Goal: Task Accomplishment & Management: Manage account settings

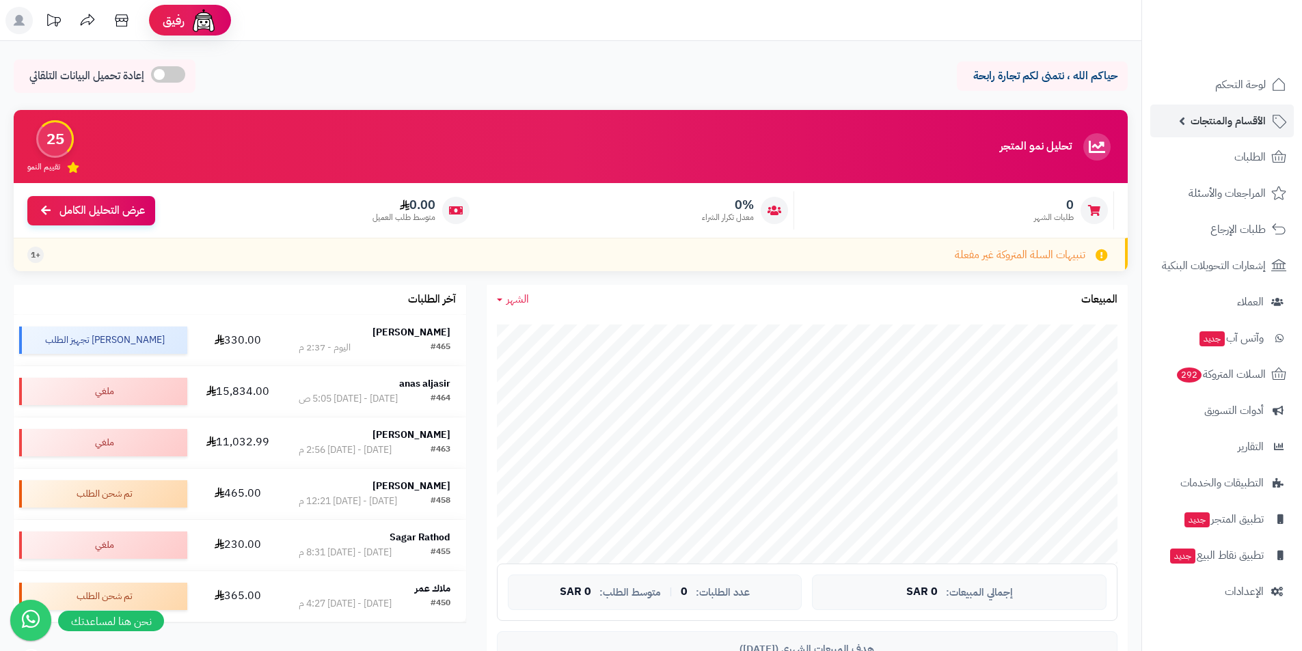
click at [1239, 123] on span "الأقسام والمنتجات" at bounding box center [1227, 120] width 75 height 19
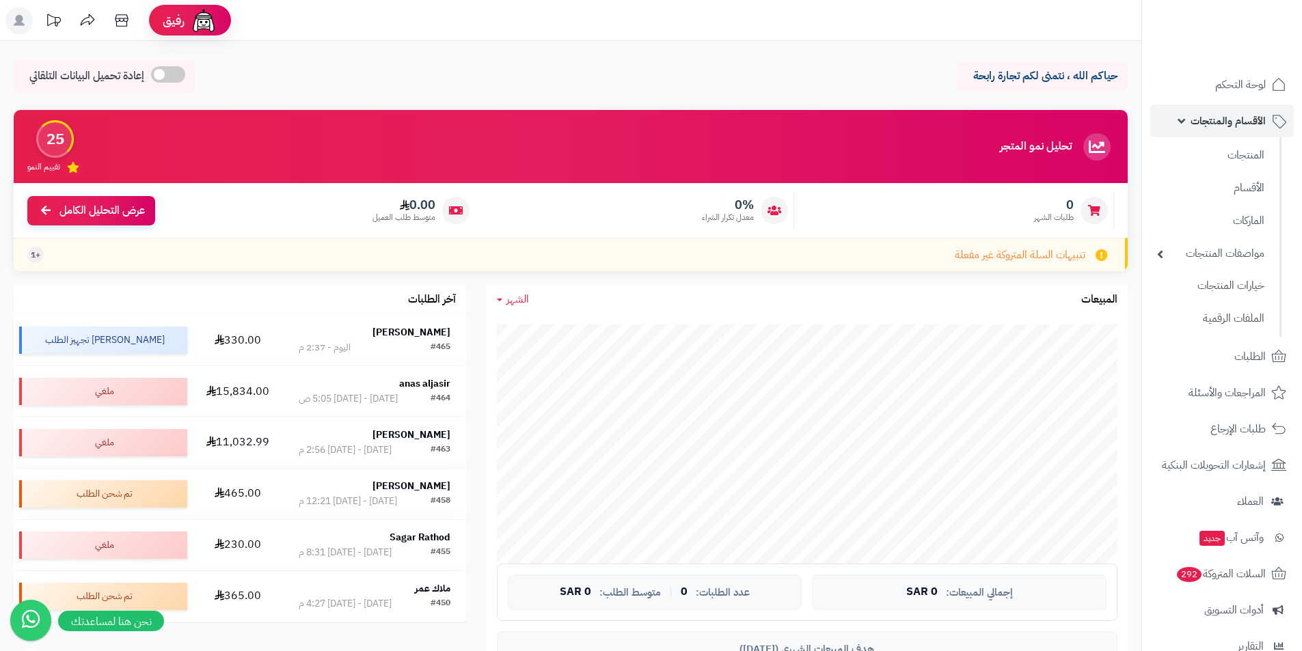
click at [1205, 116] on span "الأقسام والمنتجات" at bounding box center [1227, 120] width 75 height 19
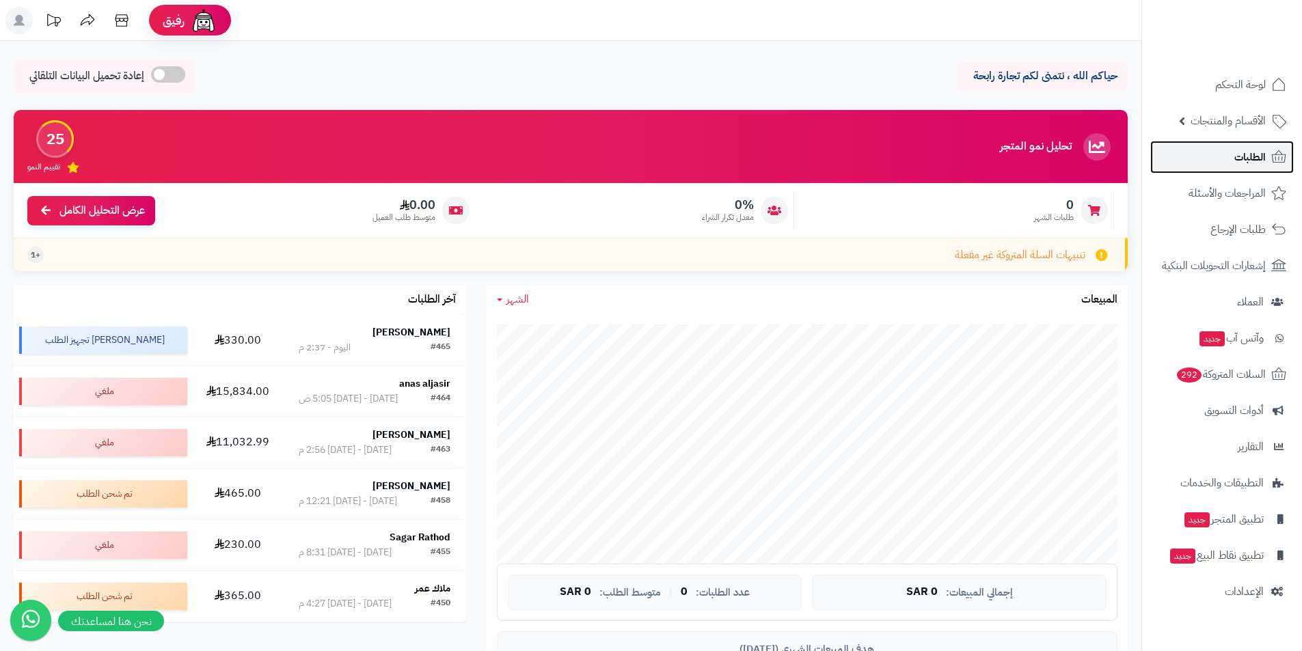
click at [1232, 161] on link "الطلبات" at bounding box center [1221, 157] width 143 height 33
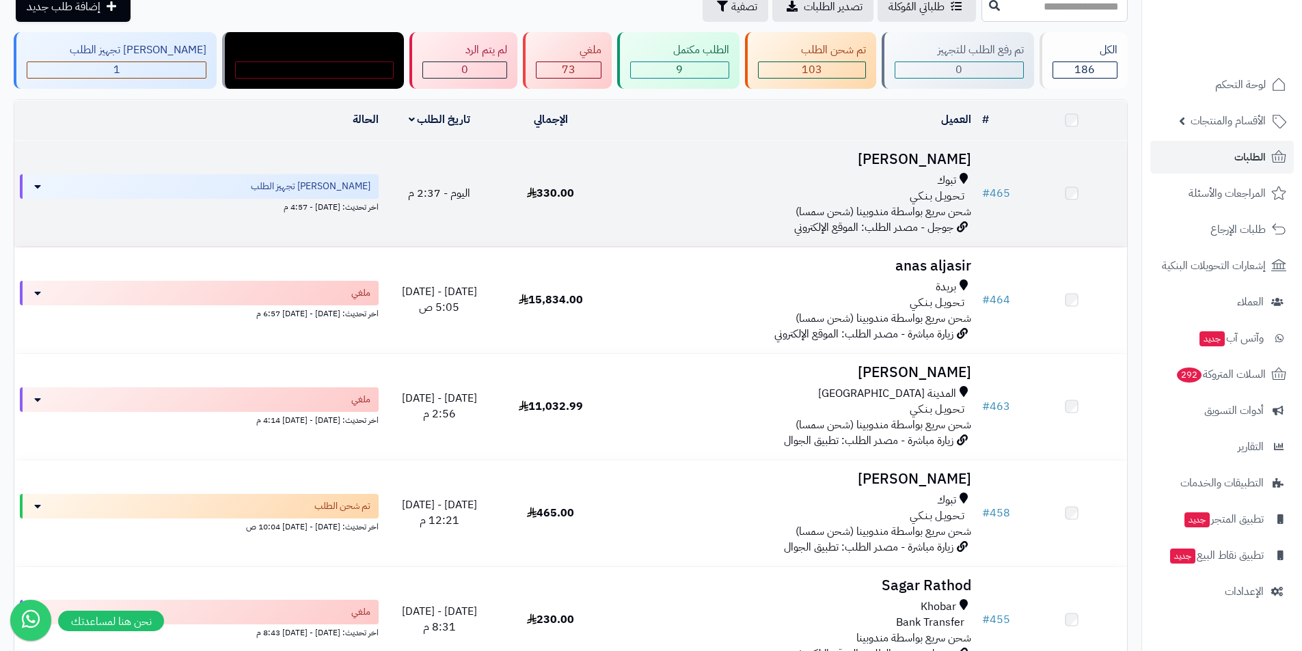
scroll to position [68, 0]
click at [687, 197] on div "تـحـويـل بـنـكـي" at bounding box center [790, 199] width 359 height 16
